Goal: Task Accomplishment & Management: Manage account settings

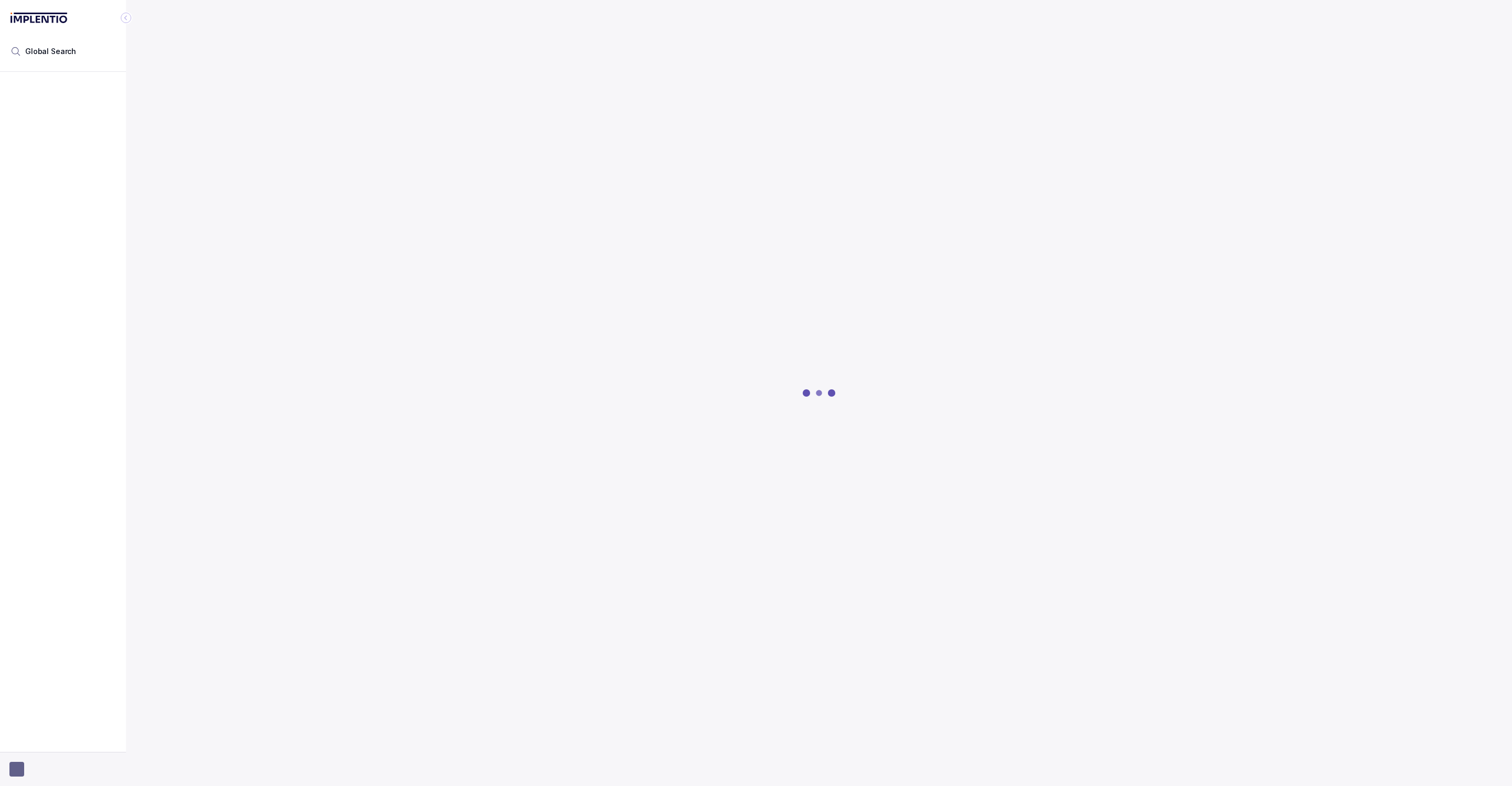
click at [36, 767] on button "button" at bounding box center [63, 770] width 107 height 15
click at [36, 750] on p "Logout" at bounding box center [69, 747] width 87 height 10
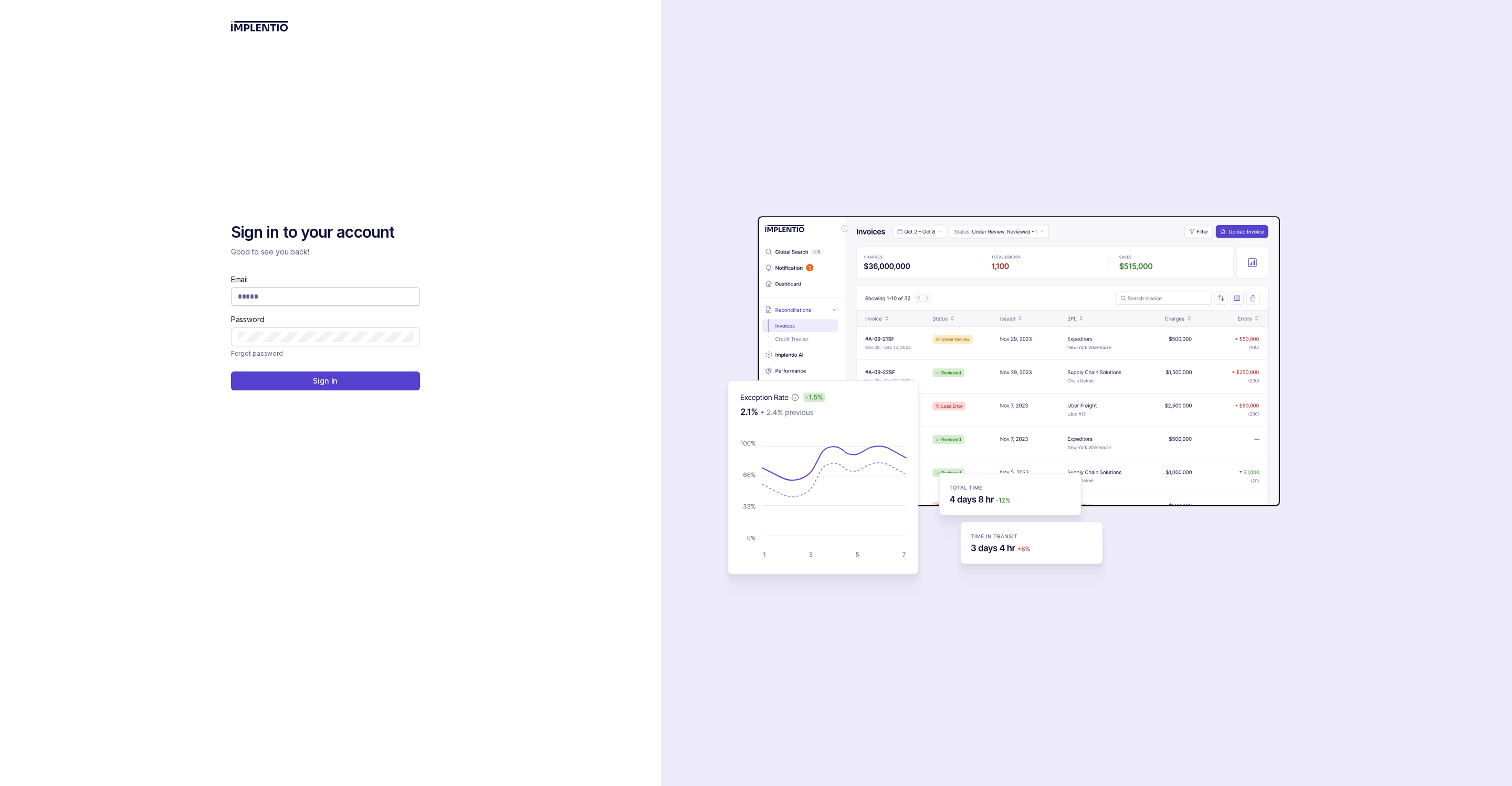
click at [381, 294] on input "Email" at bounding box center [326, 296] width 175 height 10
type input "**********"
